Goal: Use online tool/utility: Utilize a website feature to perform a specific function

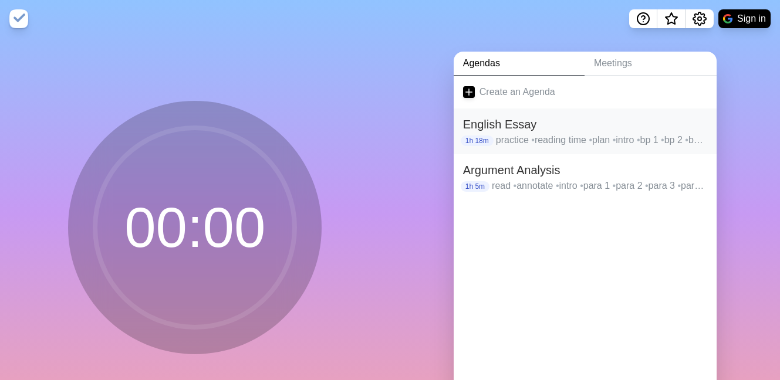
click at [526, 134] on p "practice • reading time • plan • intro • bp 1 • bp 2 • bp 3 • bp 4" at bounding box center [601, 140] width 211 height 14
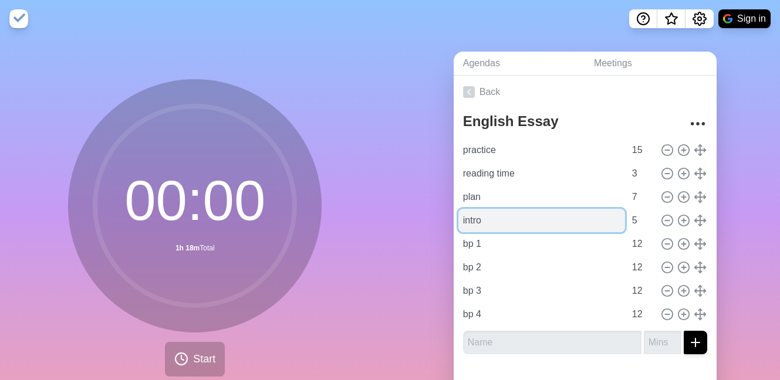
click at [528, 217] on input "intro" at bounding box center [541, 220] width 167 height 23
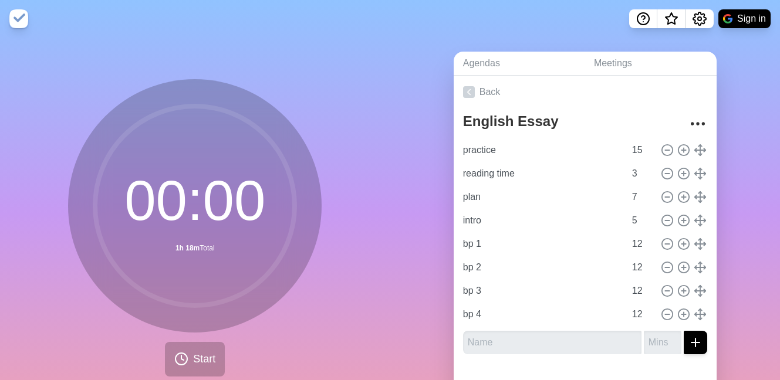
click at [422, 235] on div "Agendas Meetings Back English Essay practice 15 reading time 3 plan 7 intro 5 b…" at bounding box center [585, 233] width 390 height 390
click at [214, 348] on button "Start" at bounding box center [195, 359] width 60 height 35
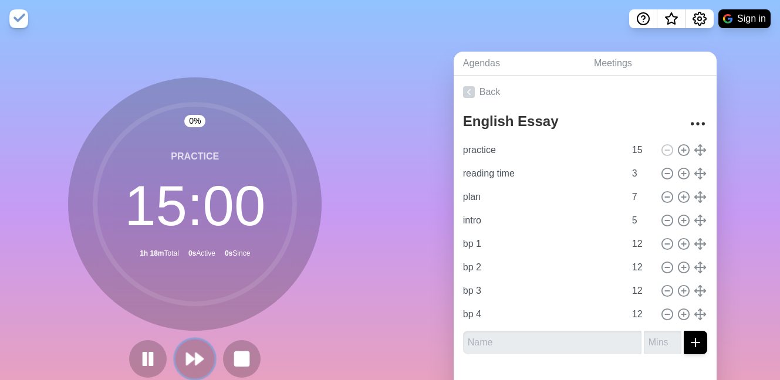
click at [198, 360] on polygon at bounding box center [200, 359] width 8 height 12
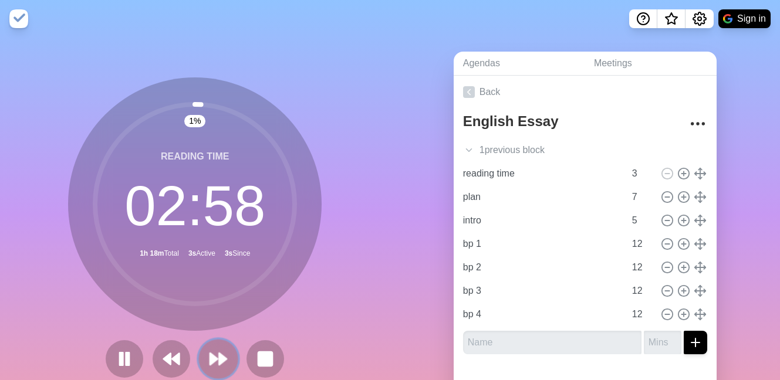
click at [219, 355] on polygon at bounding box center [223, 359] width 8 height 12
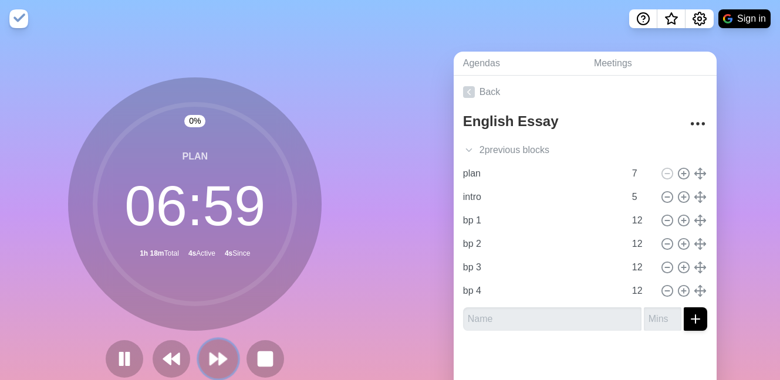
click at [219, 355] on polygon at bounding box center [223, 359] width 8 height 12
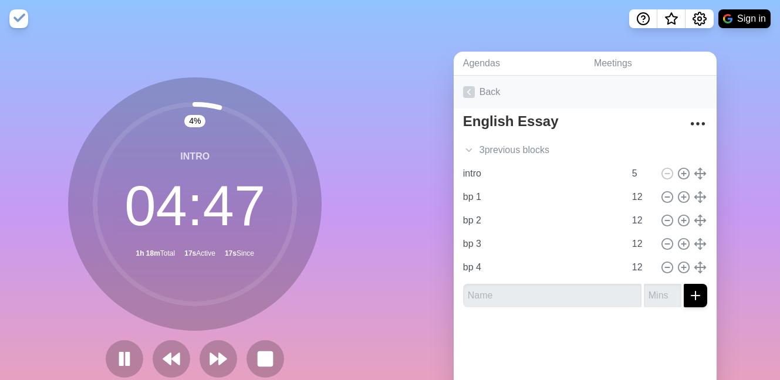
click at [472, 101] on link "Back" at bounding box center [585, 92] width 263 height 33
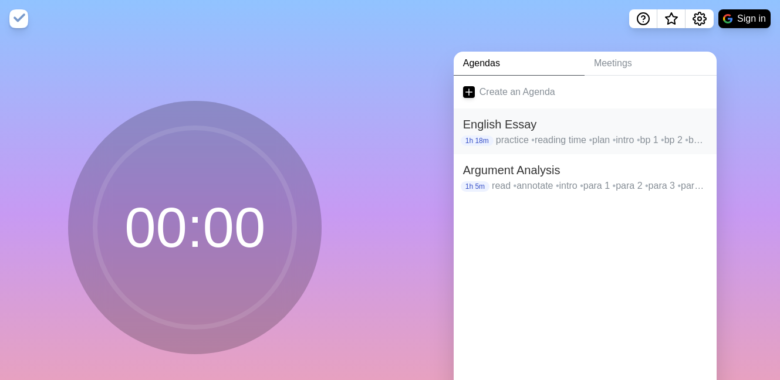
click at [509, 123] on h2 "English Essay" at bounding box center [585, 125] width 244 height 18
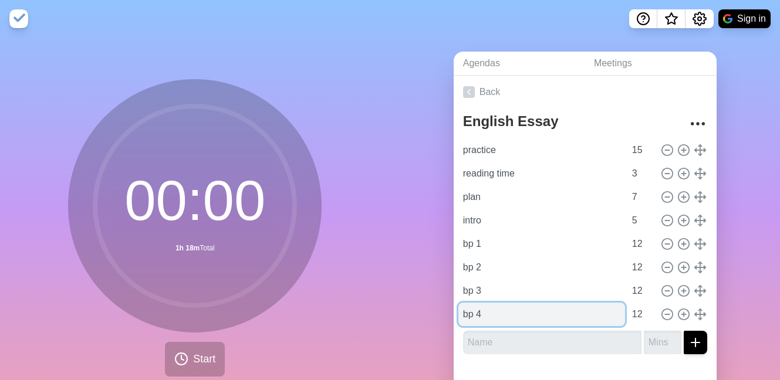
click at [482, 312] on input "bp 4" at bounding box center [541, 314] width 167 height 23
type input "b"
type input "conclusion"
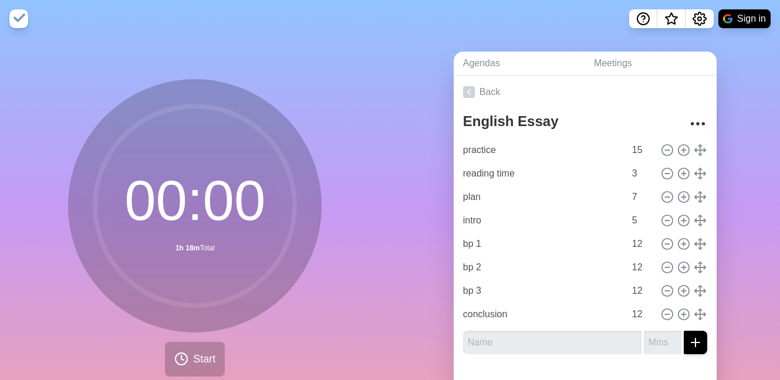
click at [565, 360] on div "English Essay practice 15 reading time 3 plan 7 intro 5 bp 1 12 bp 2 12 bp 3 12…" at bounding box center [585, 236] width 263 height 255
click at [665, 150] on icon at bounding box center [667, 150] width 13 height 13
type input "reading time"
type input "3"
type input "plan"
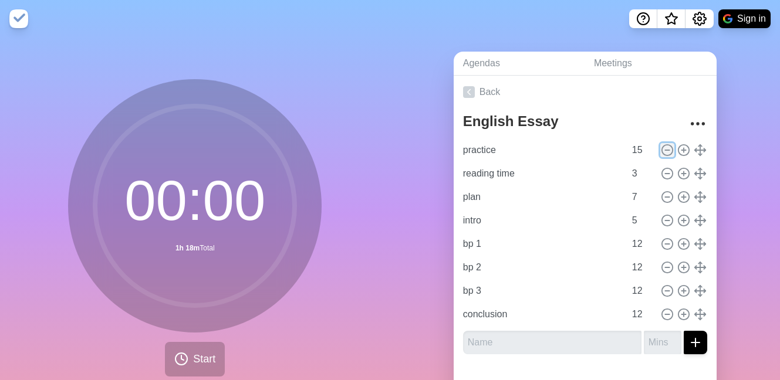
type input "7"
type input "intro"
type input "5"
type input "bp 1"
type input "12"
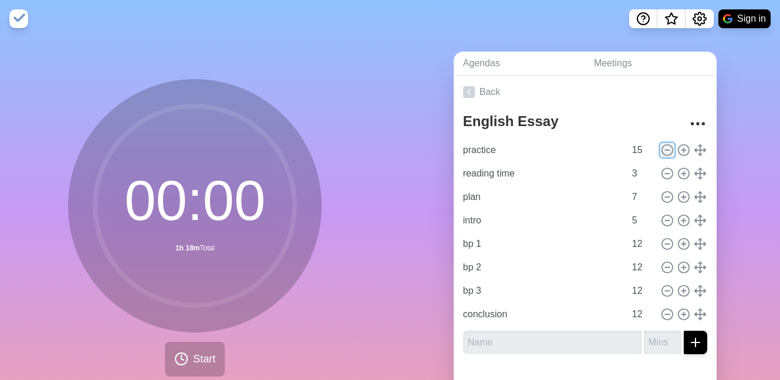
type input "bp 2"
type input "bp 3"
type input "conclusion"
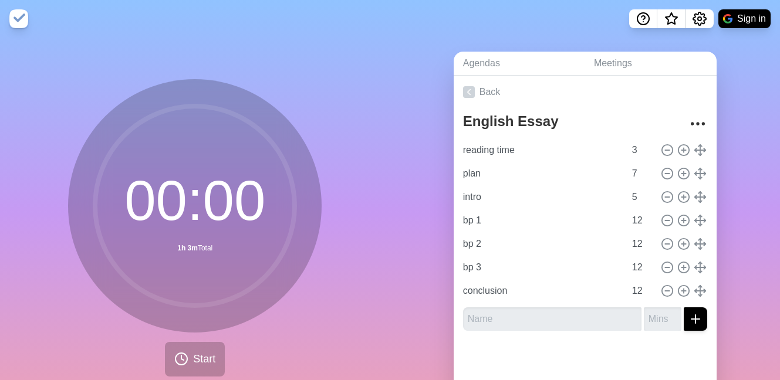
click at [552, 340] on div at bounding box center [585, 363] width 263 height 47
click at [477, 87] on link "Back" at bounding box center [585, 92] width 263 height 33
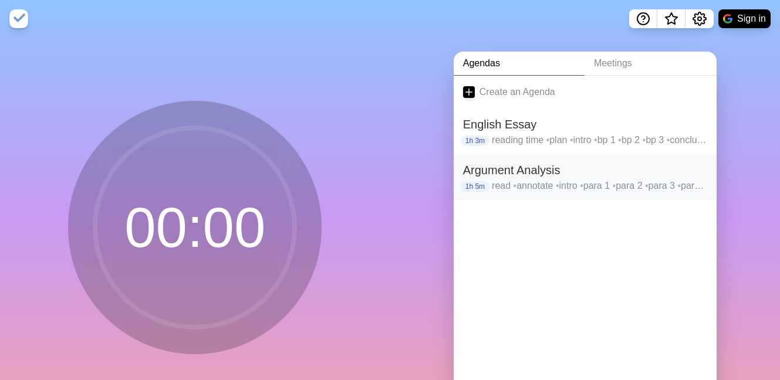
click at [515, 177] on h2 "Argument Analysis" at bounding box center [585, 170] width 244 height 18
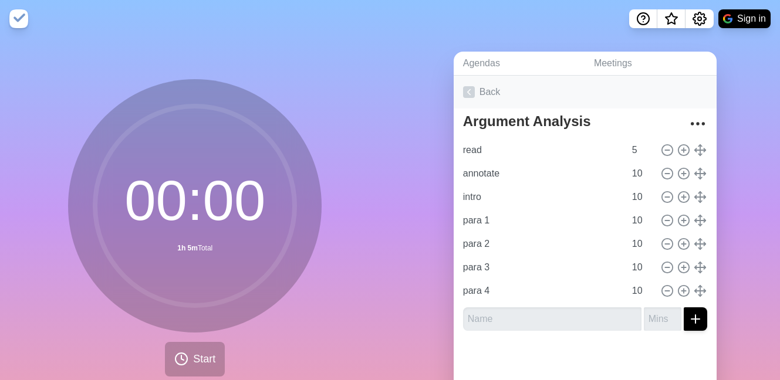
click at [487, 102] on link "Back" at bounding box center [585, 92] width 263 height 33
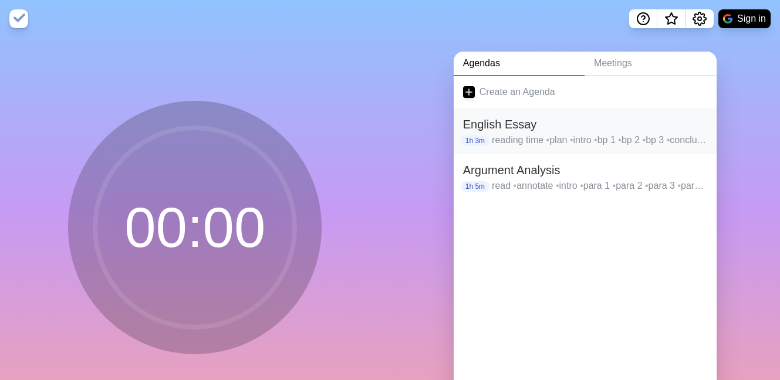
click at [519, 127] on h2 "English Essay" at bounding box center [585, 125] width 244 height 18
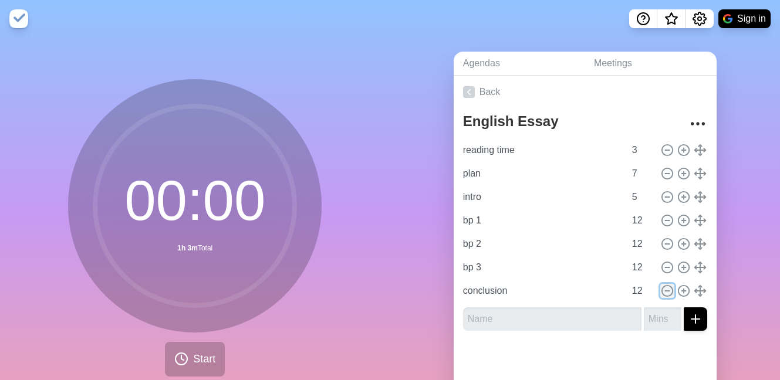
click at [667, 288] on icon at bounding box center [667, 291] width 13 height 13
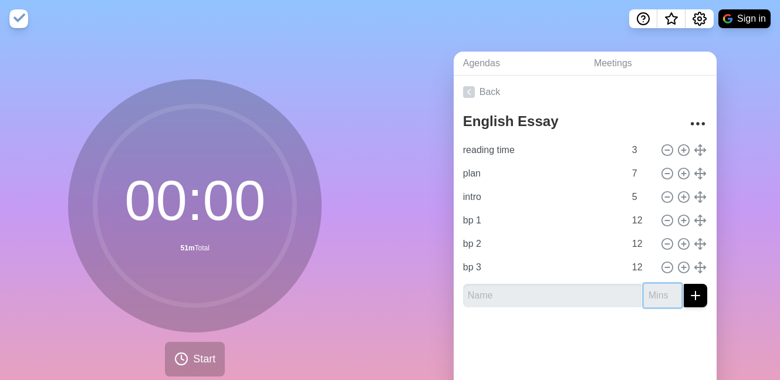
click at [667, 288] on input "number" at bounding box center [663, 295] width 38 height 23
click at [644, 350] on div at bounding box center [585, 340] width 263 height 47
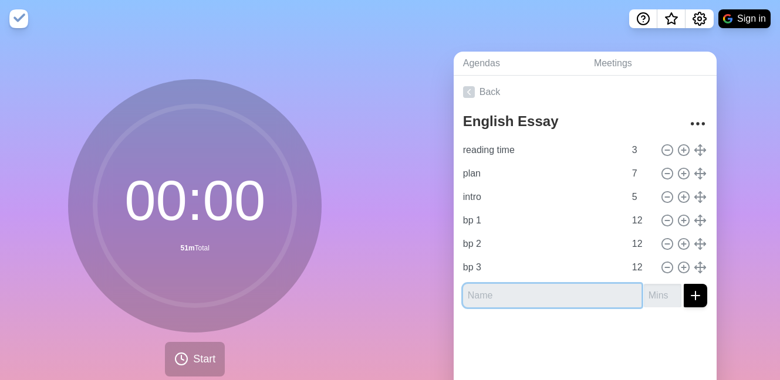
click at [607, 290] on input "text" at bounding box center [552, 295] width 178 height 23
type input "conclusion"
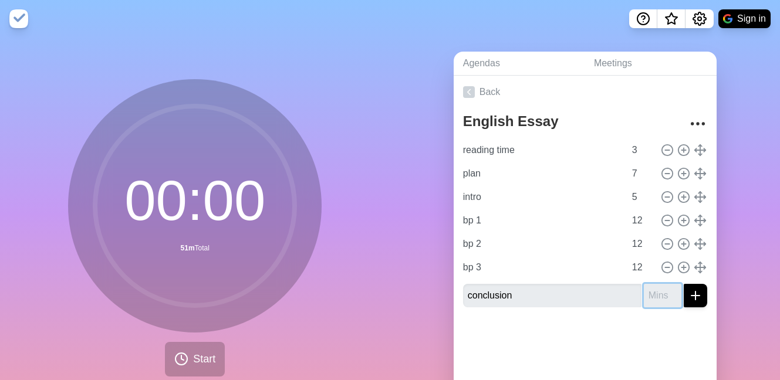
click at [655, 290] on input "number" at bounding box center [663, 295] width 38 height 23
type input "5"
click at [697, 286] on button "submit" at bounding box center [695, 295] width 23 height 23
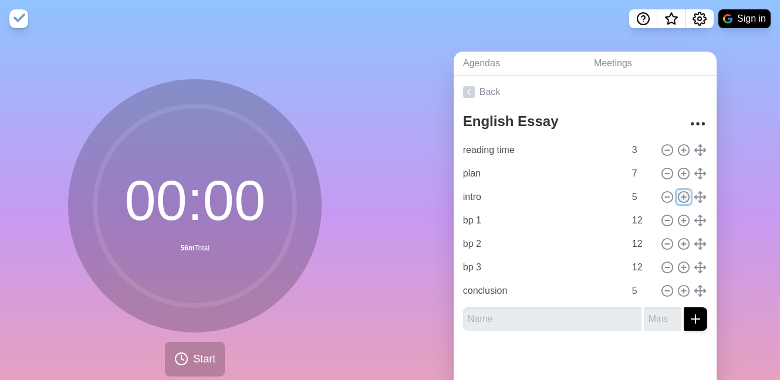
click at [679, 198] on icon at bounding box center [683, 197] width 13 height 13
type input "intro"
type input "5"
type input "bp 1"
type input "bp 2"
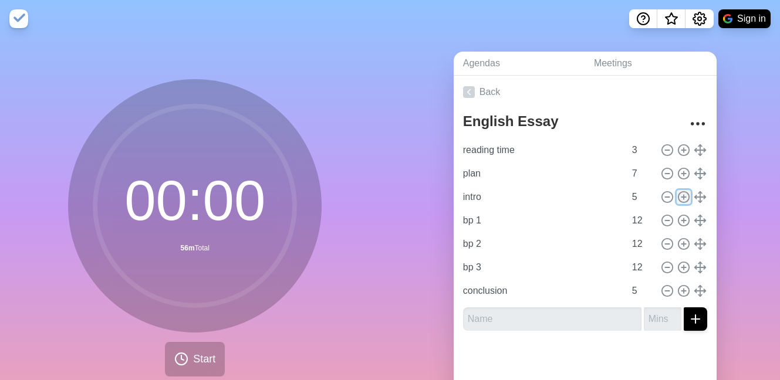
type input "bp 3"
type input "12"
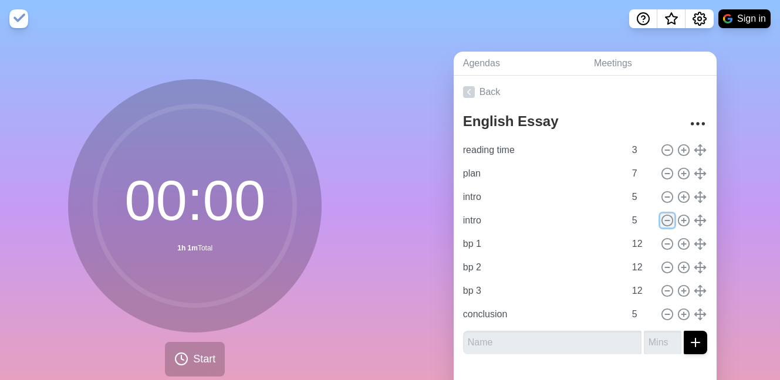
click at [667, 219] on icon at bounding box center [667, 220] width 13 height 13
type input "bp 1"
type input "12"
type input "bp 2"
type input "bp 3"
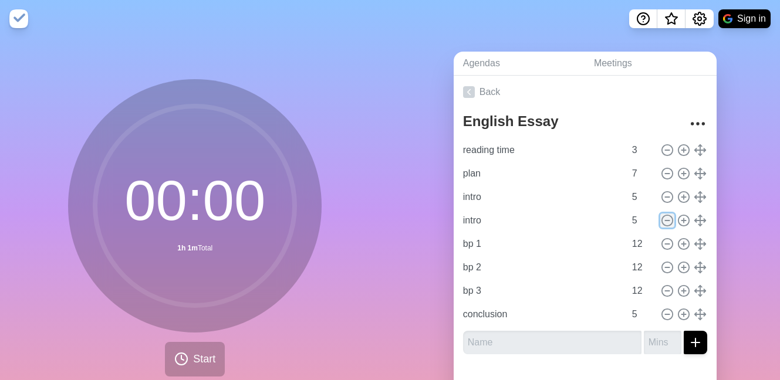
type input "conclusion"
type input "5"
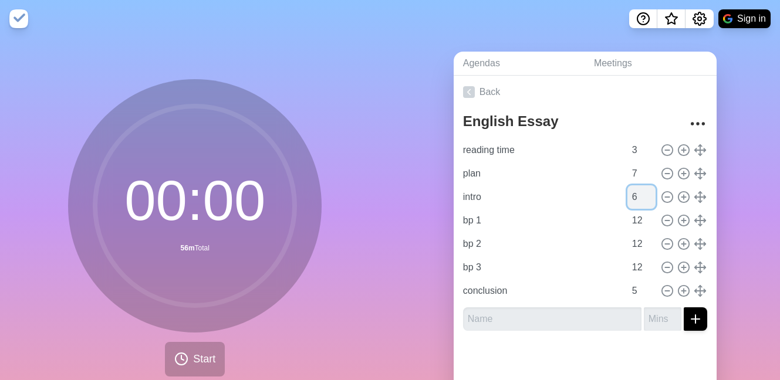
click at [648, 195] on input "6" at bounding box center [641, 196] width 28 height 23
type input "7"
click at [648, 195] on input "7" at bounding box center [641, 196] width 28 height 23
click at [645, 337] on div "English Essay reading time 3 plan 7 intro 7 bp 1 12 bp 2 12 bp 3 12 conclusion 5" at bounding box center [585, 225] width 263 height 232
click at [607, 342] on div at bounding box center [585, 363] width 263 height 47
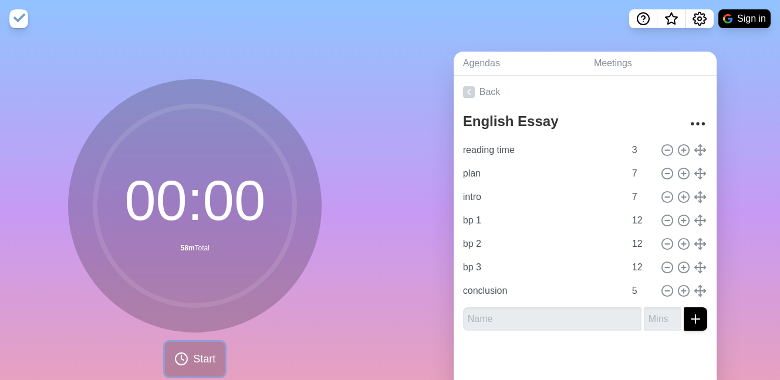
click at [205, 363] on span "Start" at bounding box center [204, 359] width 22 height 16
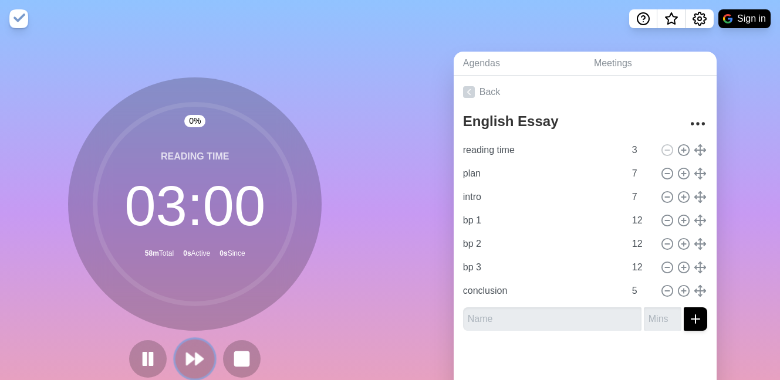
click at [197, 359] on polygon at bounding box center [200, 359] width 8 height 12
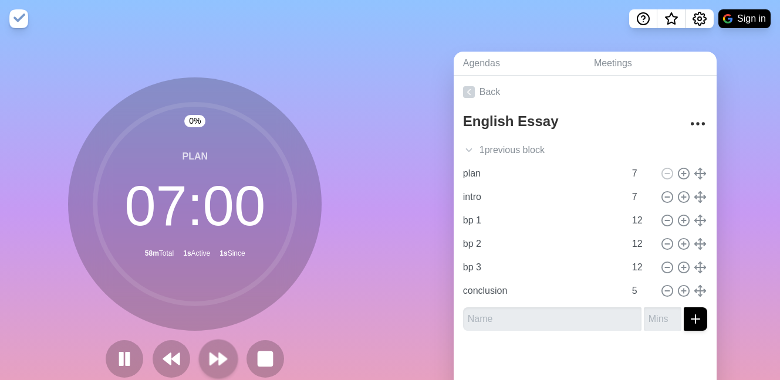
click at [197, 359] on div at bounding box center [195, 359] width 188 height 38
click at [211, 359] on polygon at bounding box center [214, 359] width 8 height 12
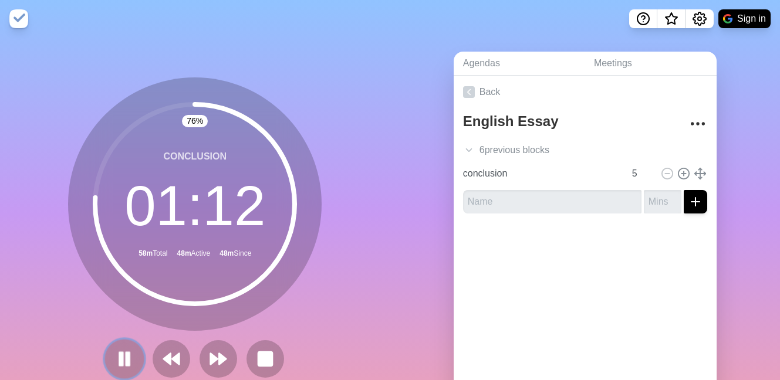
click at [121, 356] on rect at bounding box center [122, 359] width 4 height 13
